Goal: Complete application form

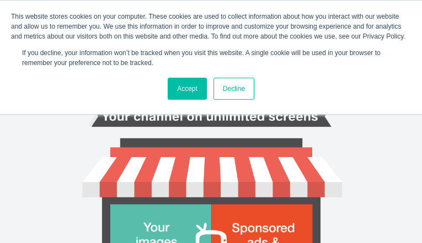
type input "fjKuTJdbzs"
type input "[EMAIL_ADDRESS][DOMAIN_NAME]"
type input "VFfFJtEF"
type input "wOkVAKXQBuHu"
